Goal: Communication & Community: Answer question/provide support

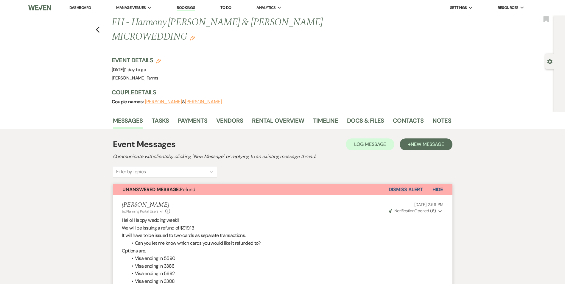
click at [406, 184] on button "Dismiss Alert" at bounding box center [406, 189] width 34 height 11
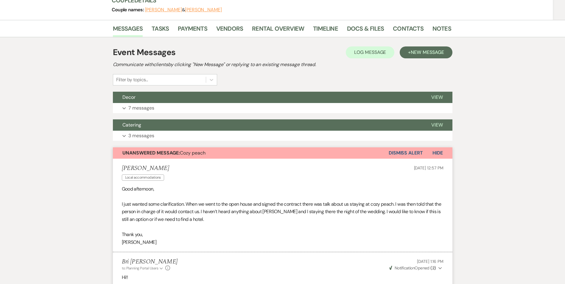
scroll to position [77, 0]
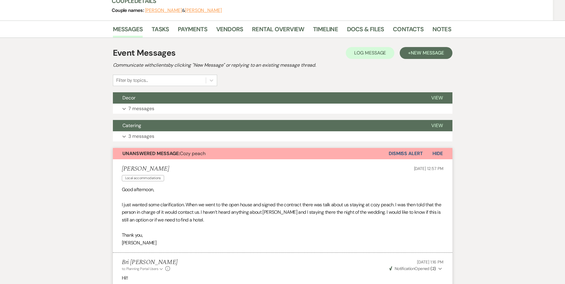
click at [405, 152] on button "Dismiss Alert" at bounding box center [406, 153] width 34 height 11
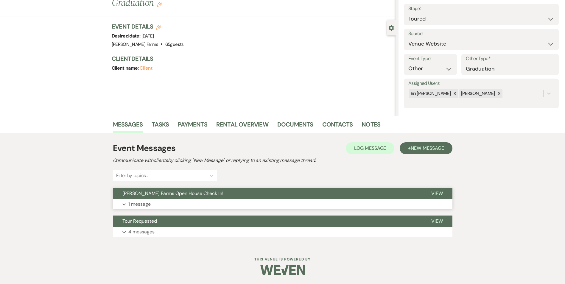
click at [146, 203] on p "1 message" at bounding box center [139, 204] width 22 height 8
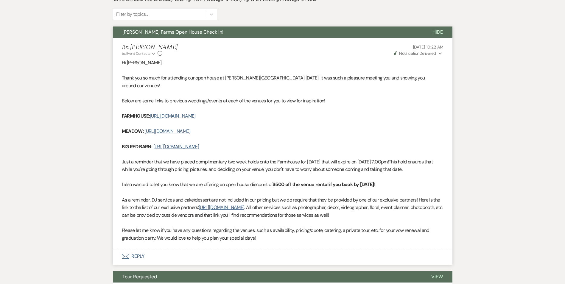
scroll to position [191, 0]
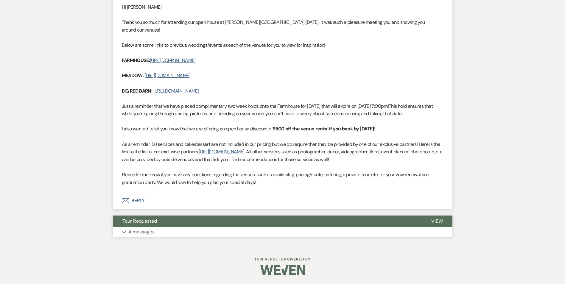
click at [141, 229] on p "4 messages" at bounding box center [141, 232] width 26 height 8
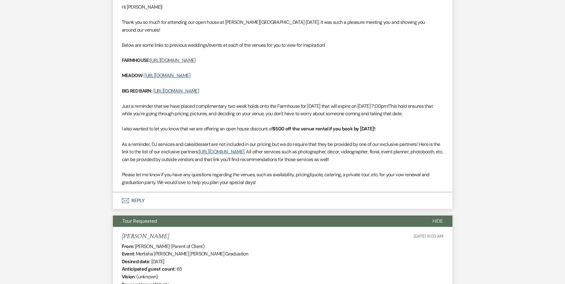
scroll to position [362, 0]
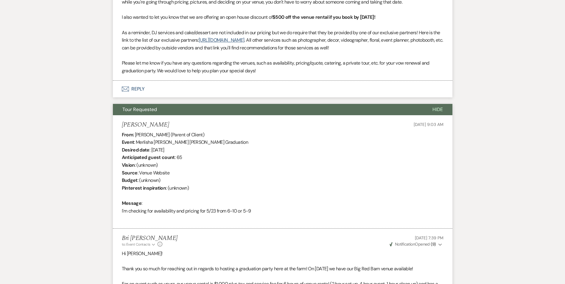
click at [136, 87] on button "Envelope Reply" at bounding box center [282, 89] width 339 height 17
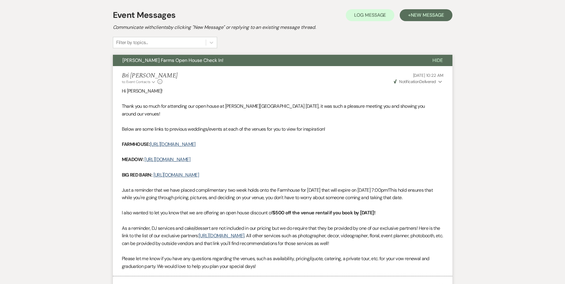
scroll to position [154, 0]
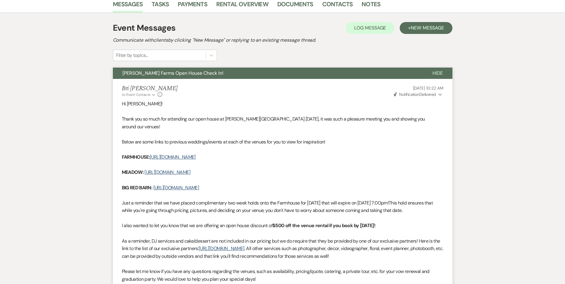
click at [134, 105] on span "Hi Merlisha!" at bounding box center [142, 104] width 41 height 6
copy span "Merlisha"
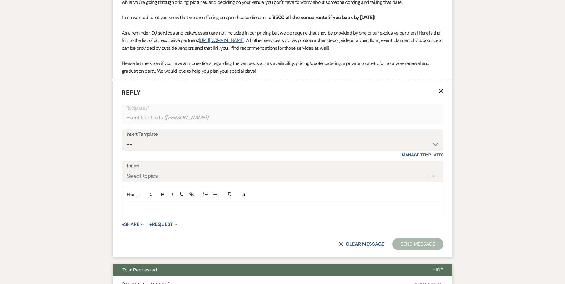
scroll to position [362, 0]
click at [155, 209] on p at bounding box center [283, 208] width 312 height 7
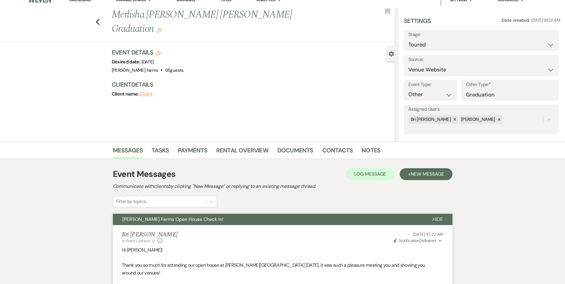
scroll to position [5, 0]
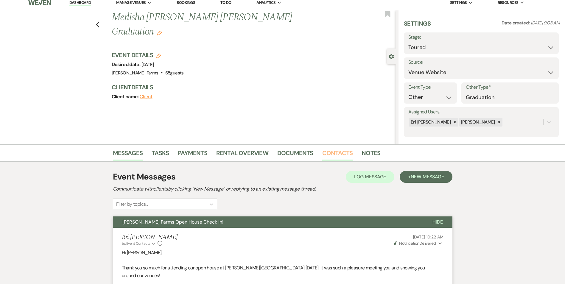
click at [339, 152] on link "Contacts" at bounding box center [337, 154] width 31 height 13
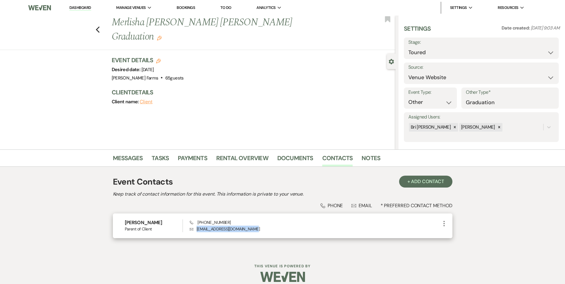
drag, startPoint x: 252, startPoint y: 229, endPoint x: 197, endPoint y: 229, distance: 55.1
click at [197, 229] on p "Envelope Merlishahenderson@gmail.com" at bounding box center [315, 229] width 250 height 7
copy p "Merlishahenderson@gmail.com"
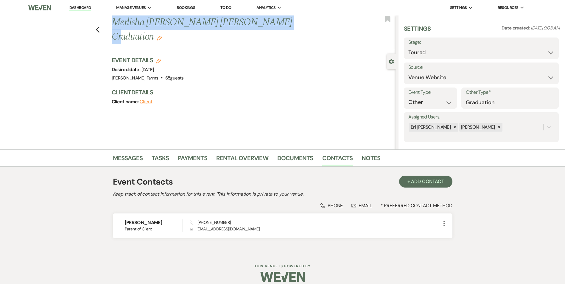
drag, startPoint x: 115, startPoint y: 23, endPoint x: 265, endPoint y: 24, distance: 150.7
click at [265, 24] on h1 "Merlisha Henderson Carroll's Graduation Edit" at bounding box center [224, 29] width 225 height 28
copy h1 "Merlisha Henderson Carroll's Graduation"
click at [99, 26] on use "button" at bounding box center [98, 29] width 4 height 7
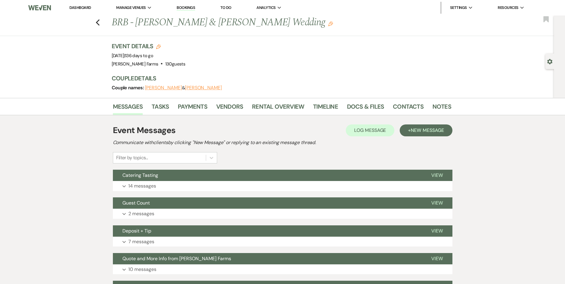
click at [152, 184] on p "14 messages" at bounding box center [142, 186] width 28 height 8
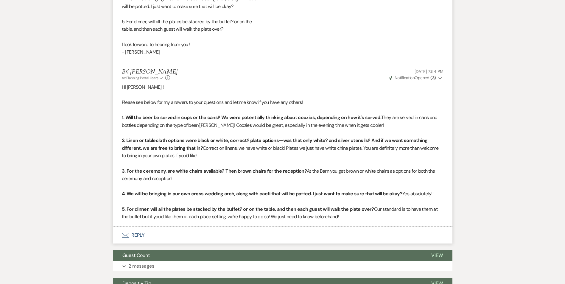
scroll to position [917, 0]
